Goal: Information Seeking & Learning: Learn about a topic

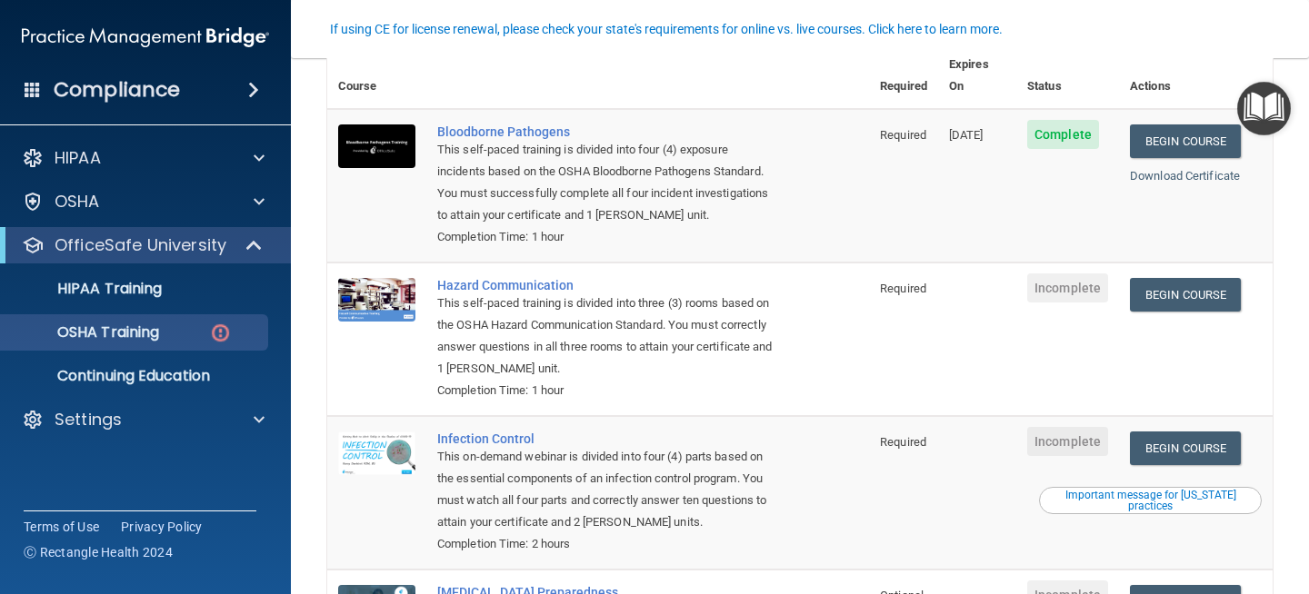
scroll to position [170, 0]
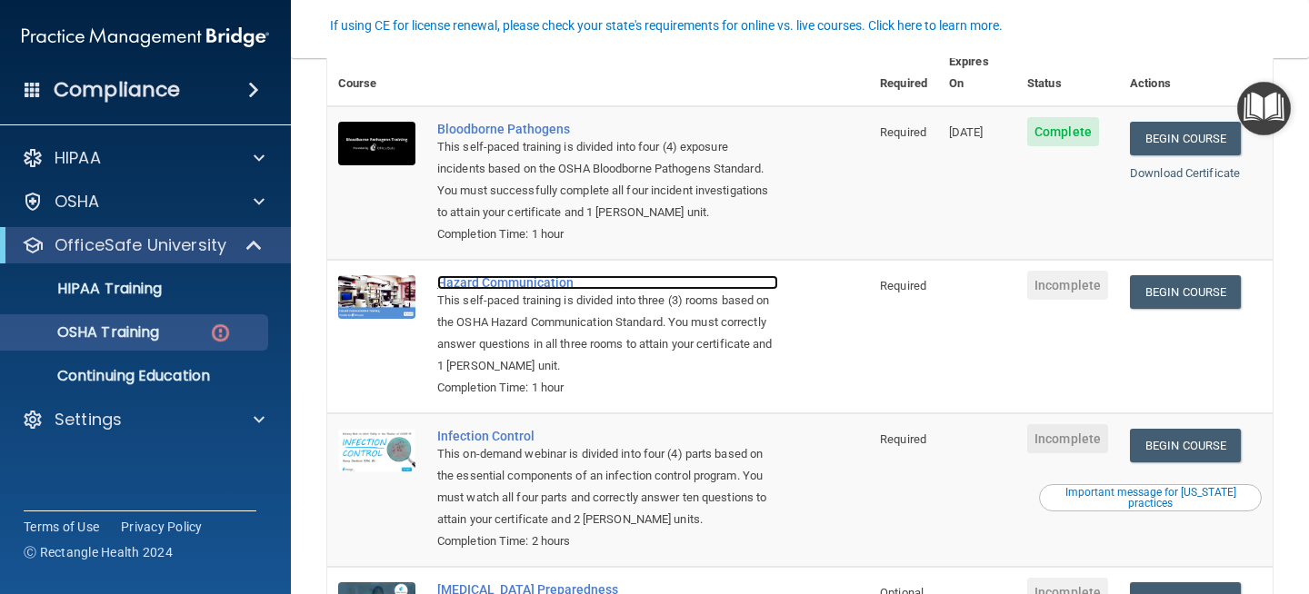
click at [539, 275] on div "Hazard Communication" at bounding box center [607, 282] width 341 height 15
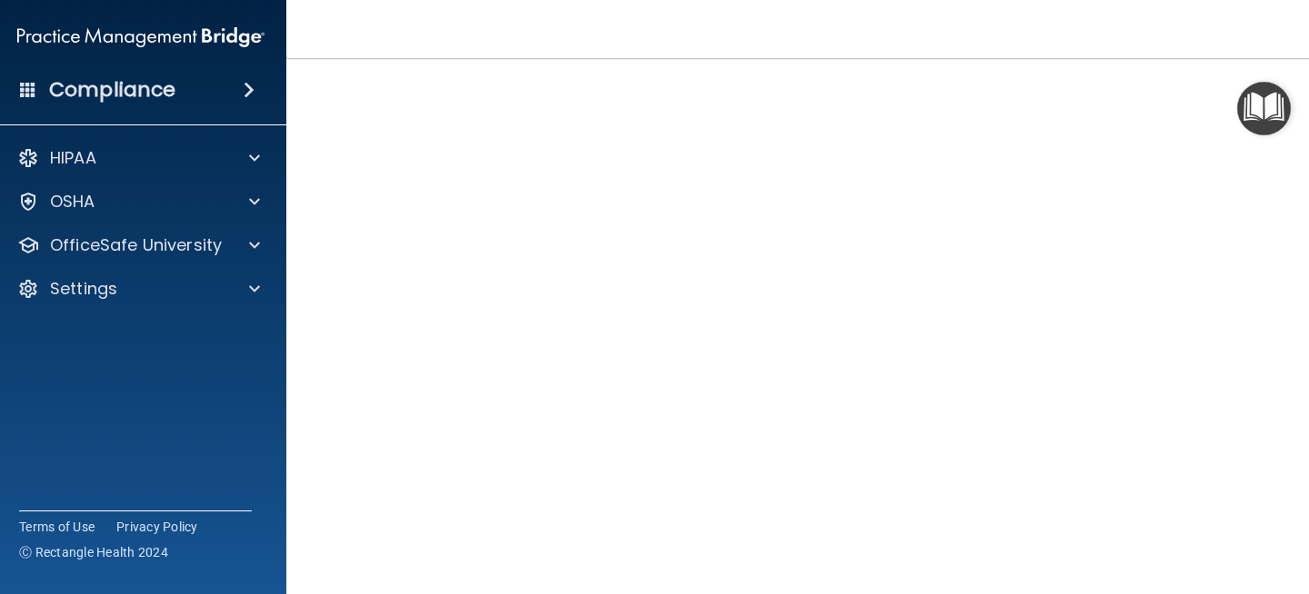
scroll to position [134, 0]
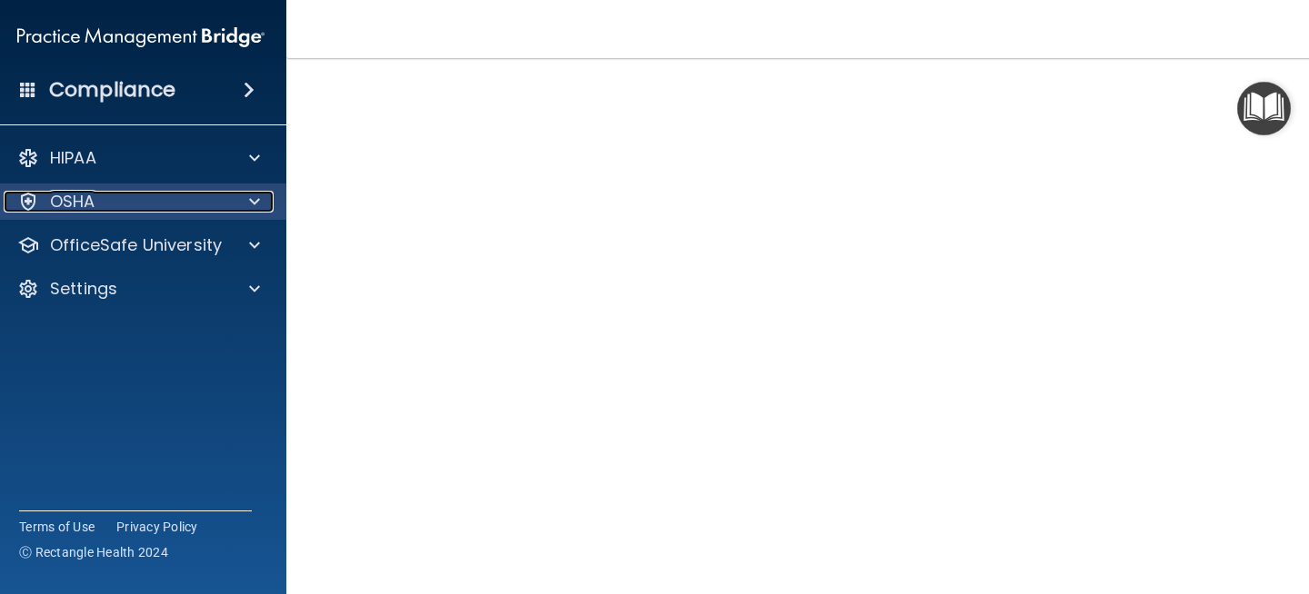
click at [233, 200] on div at bounding box center [251, 202] width 45 height 22
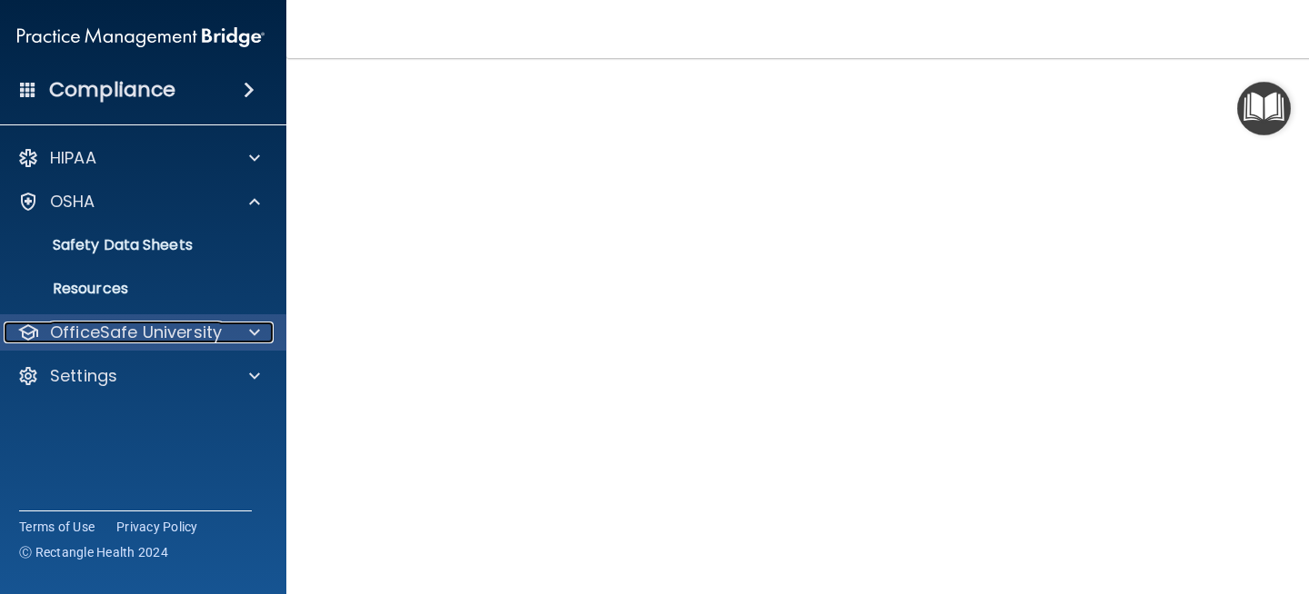
click at [204, 333] on p "OfficeSafe University" at bounding box center [136, 333] width 172 height 22
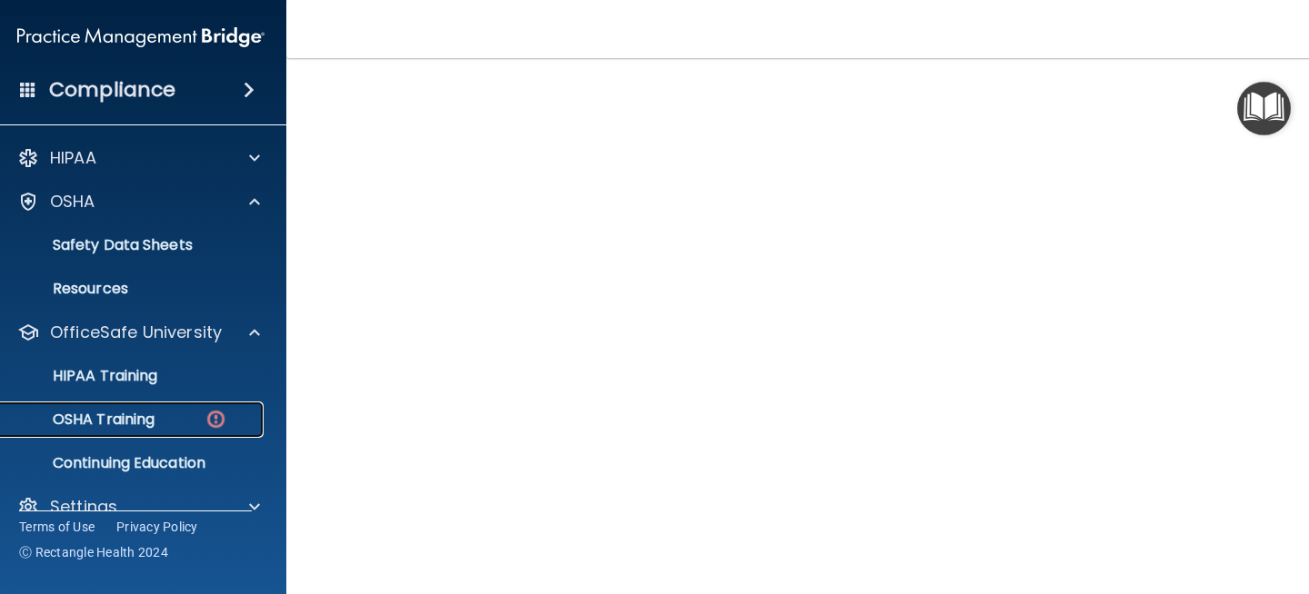
click at [158, 422] on div "OSHA Training" at bounding box center [131, 420] width 248 height 18
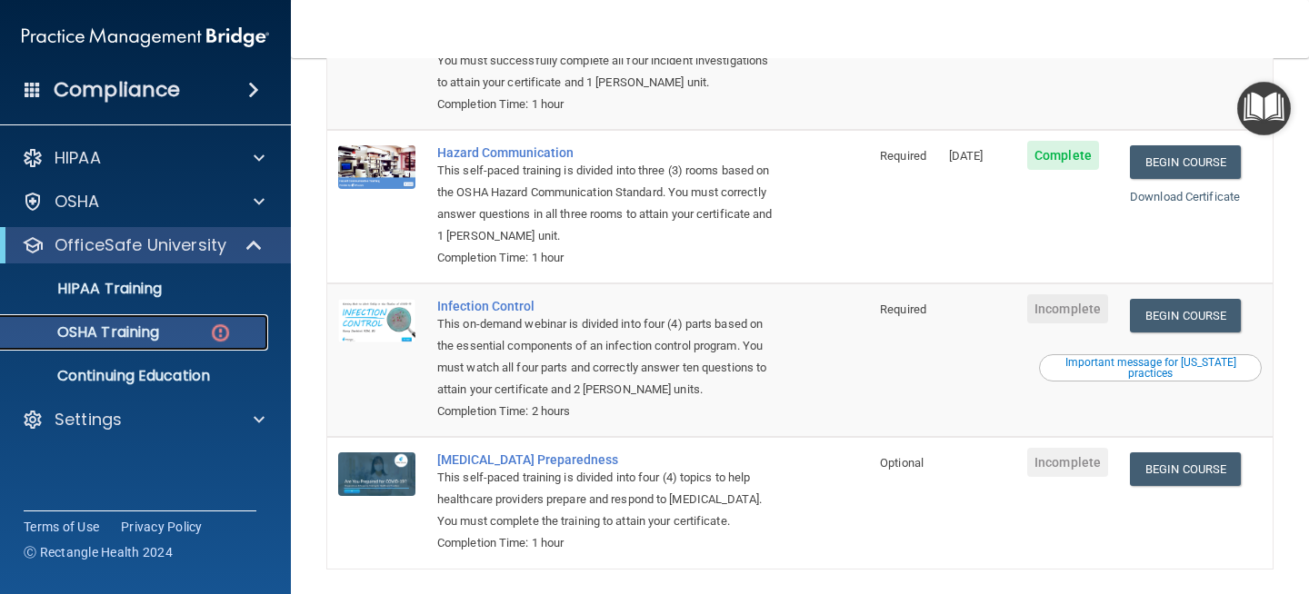
scroll to position [348, 0]
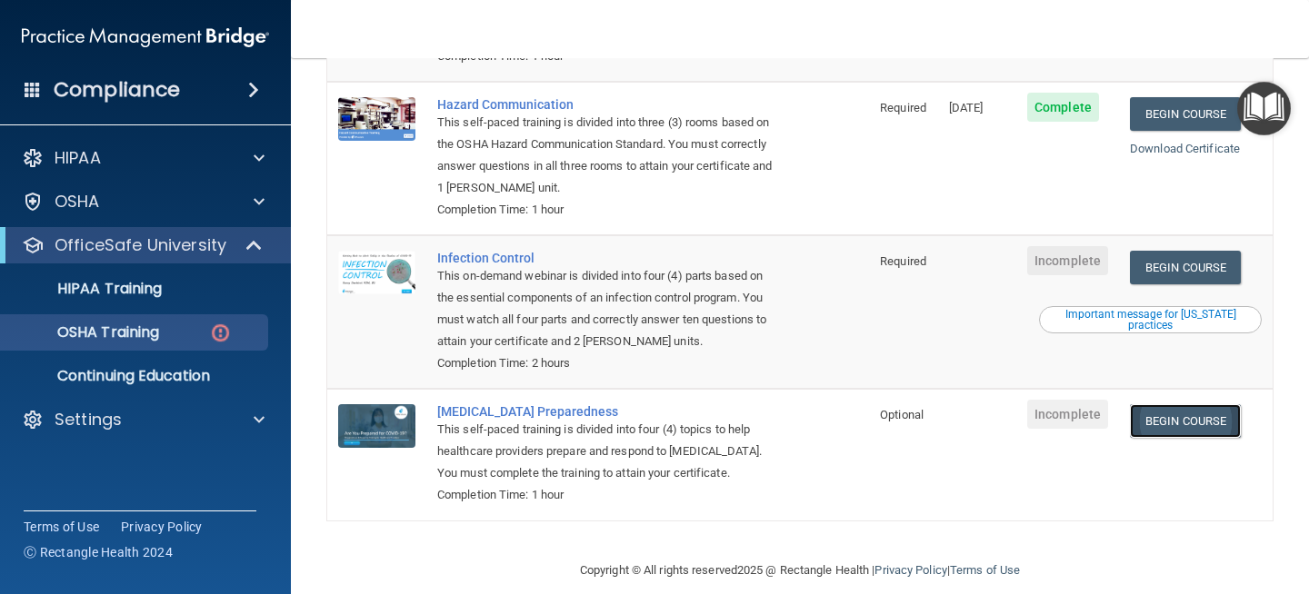
click at [1191, 404] on link "Begin Course" at bounding box center [1185, 421] width 111 height 34
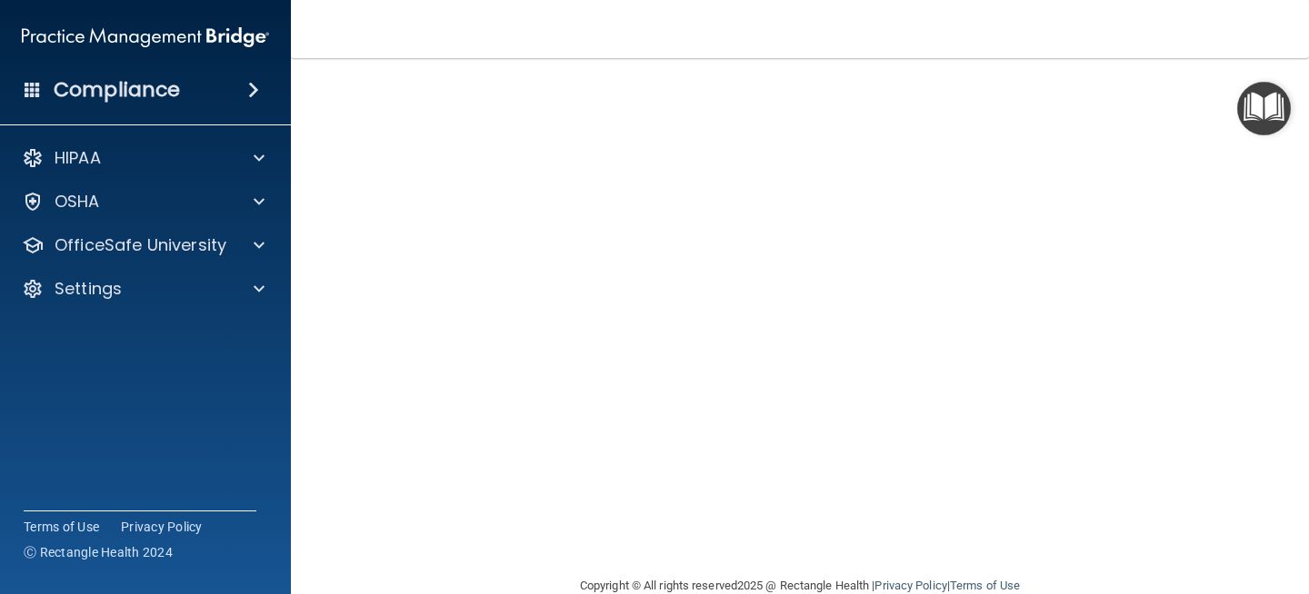
scroll to position [151, 0]
click at [1250, 292] on div "COVID-19 Training This course doesn’t expire until . Are you sure you want to t…" at bounding box center [799, 258] width 945 height 629
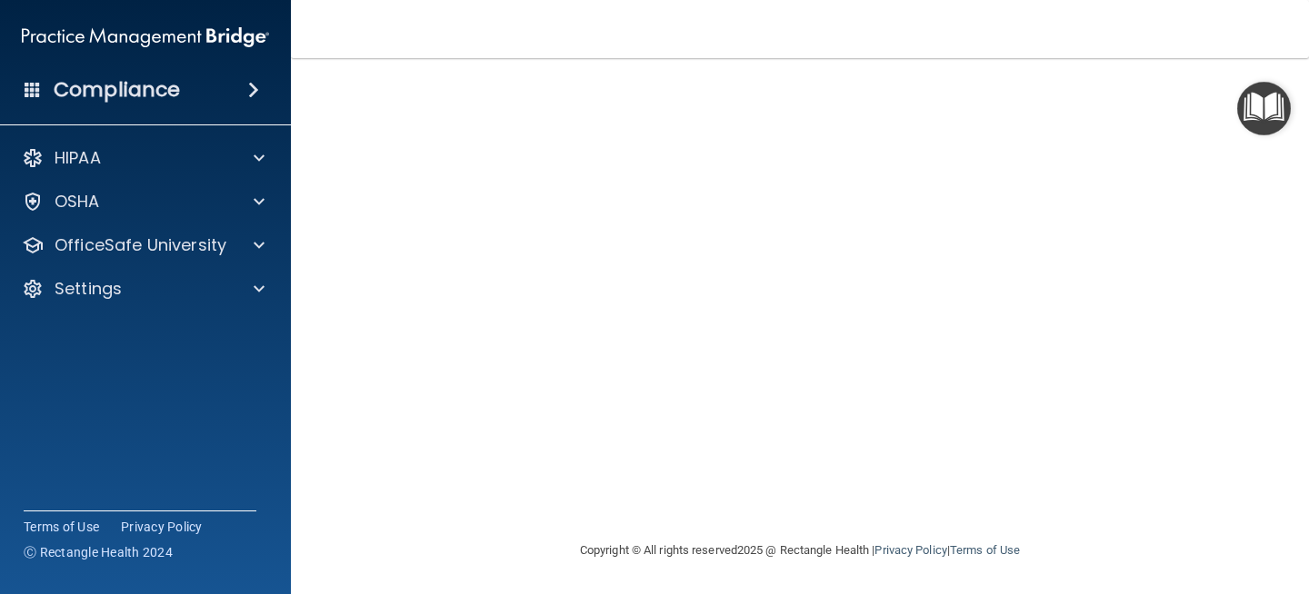
scroll to position [47, 0]
